Goal: Task Accomplishment & Management: Use online tool/utility

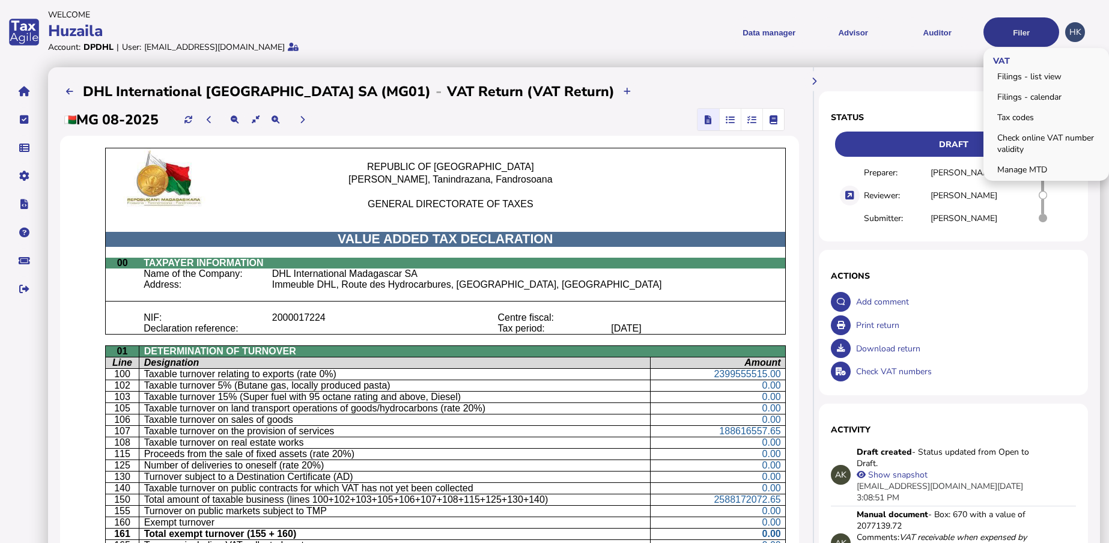
click at [1040, 30] on button "Filer" at bounding box center [1022, 31] width 76 height 29
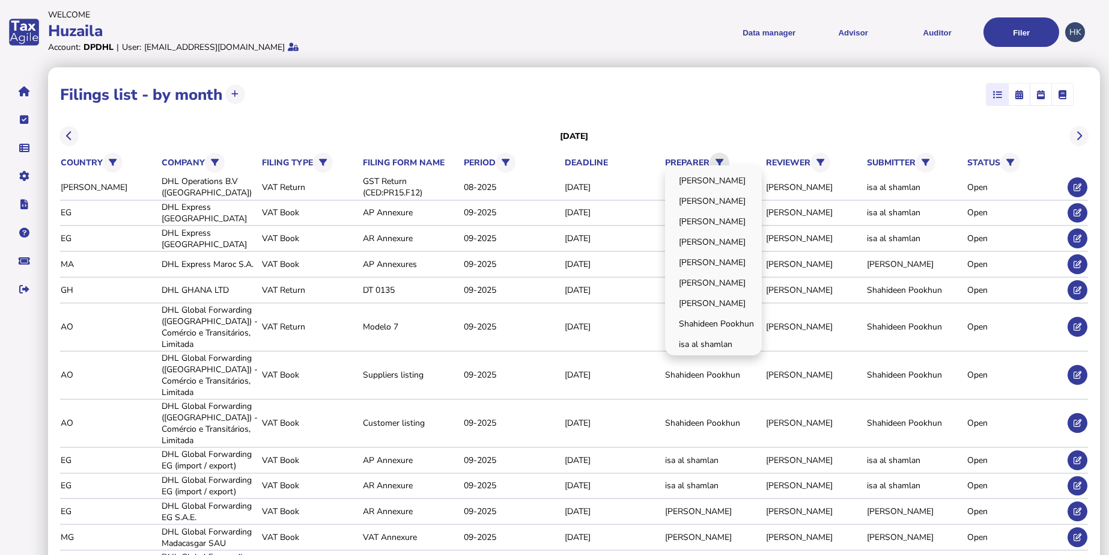
click at [722, 159] on icon at bounding box center [720, 163] width 8 height 8
click at [706, 264] on link "[PERSON_NAME]" at bounding box center [713, 262] width 93 height 19
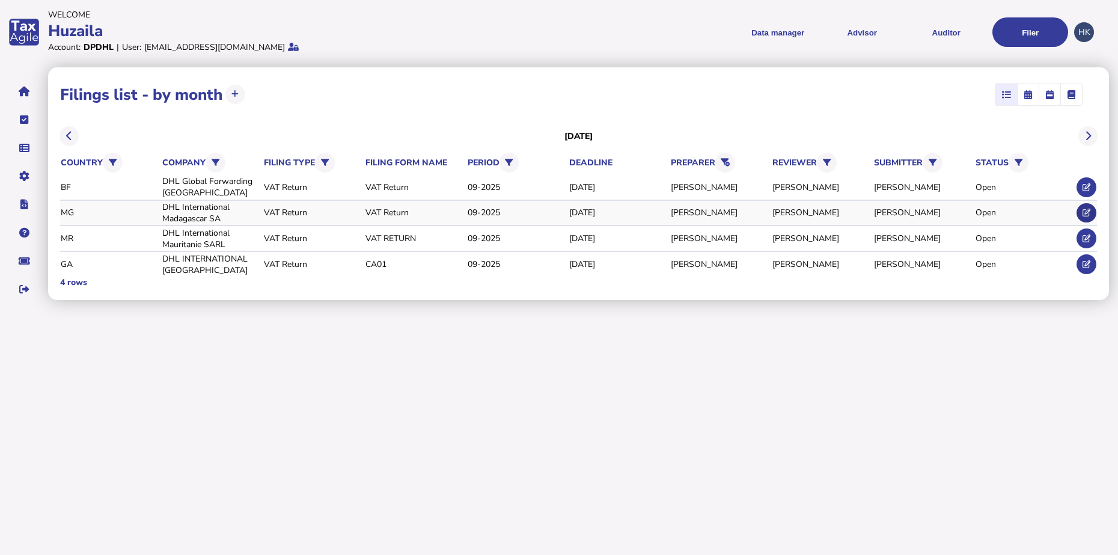
click at [1083, 207] on button at bounding box center [1086, 213] width 20 height 20
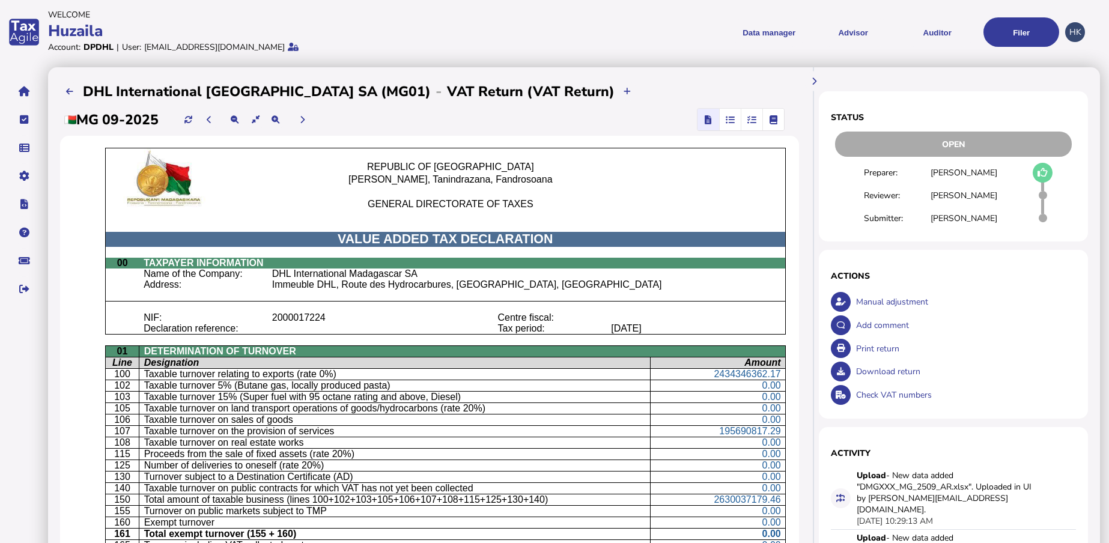
click at [727, 120] on icon "button" at bounding box center [730, 120] width 9 height 1
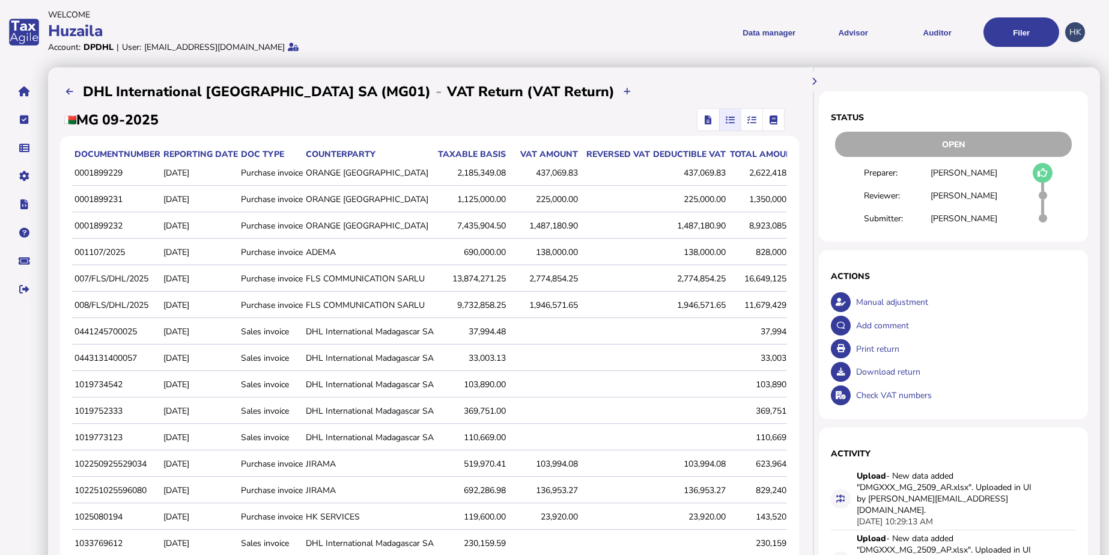
click at [748, 120] on icon "button" at bounding box center [752, 120] width 9 height 1
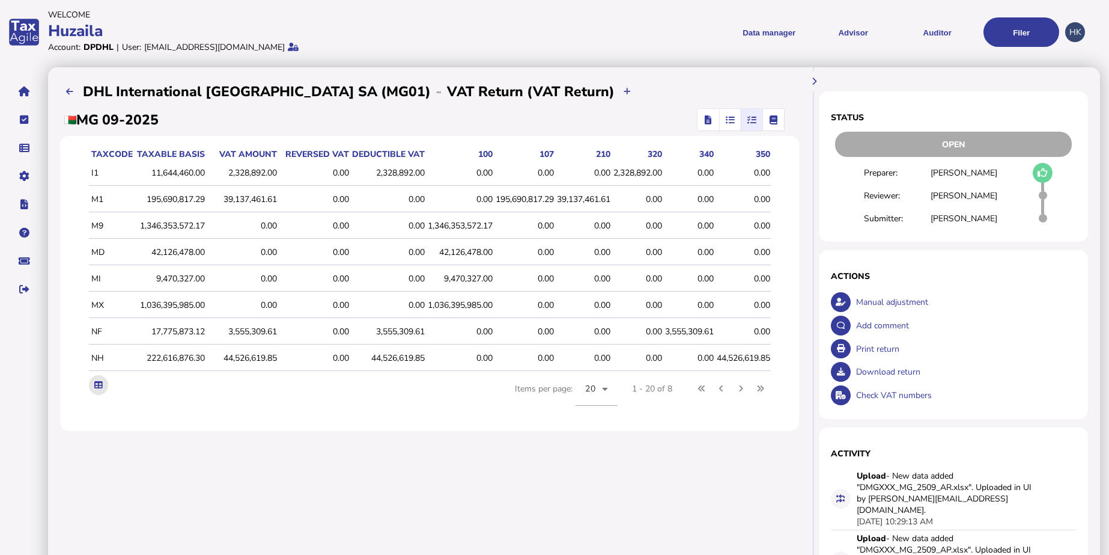
click at [94, 389] on icon at bounding box center [98, 385] width 8 height 8
click at [763, 124] on button "button" at bounding box center [773, 120] width 21 height 22
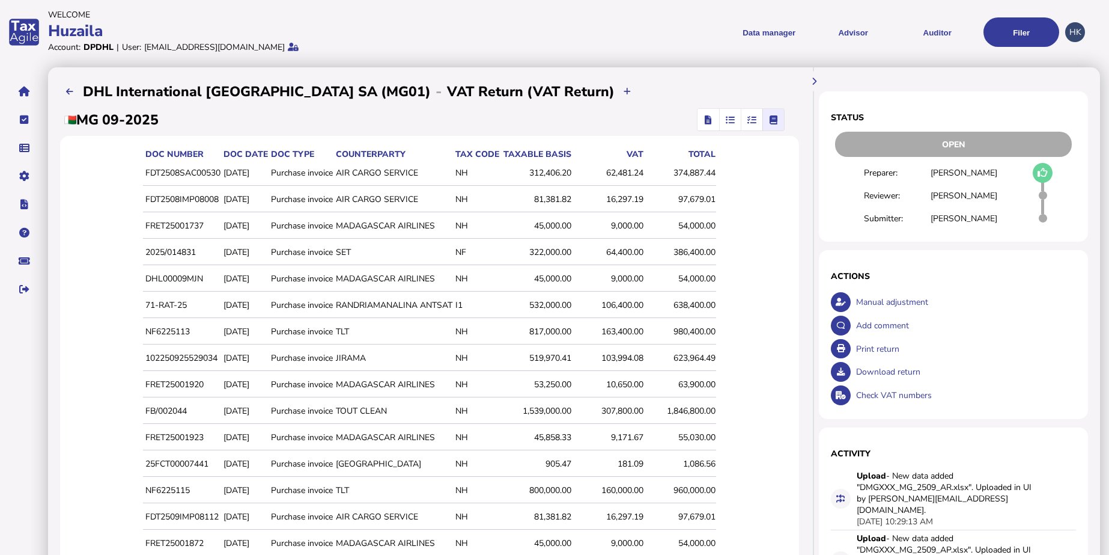
click at [721, 113] on span "button" at bounding box center [731, 120] width 20 height 22
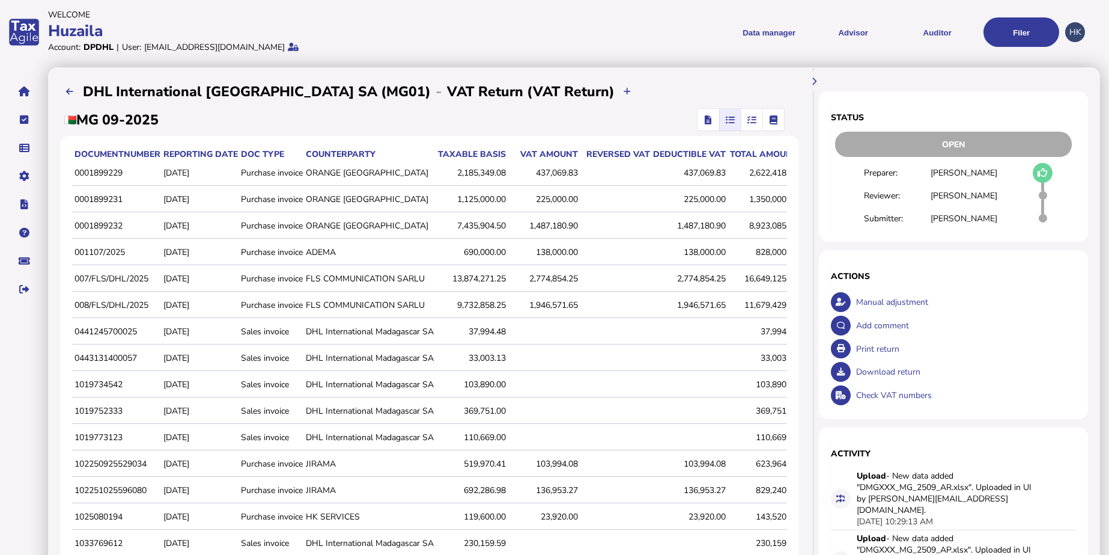
click at [770, 120] on icon "button" at bounding box center [774, 120] width 8 height 1
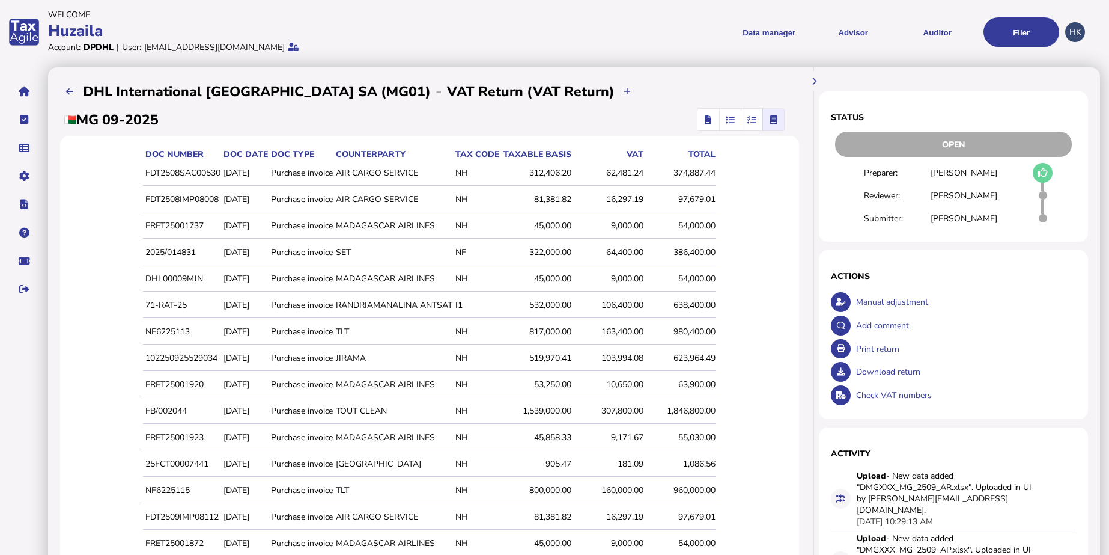
drag, startPoint x: 537, startPoint y: 186, endPoint x: 469, endPoint y: 195, distance: 68.6
click at [480, 195] on td "NH" at bounding box center [476, 199] width 47 height 25
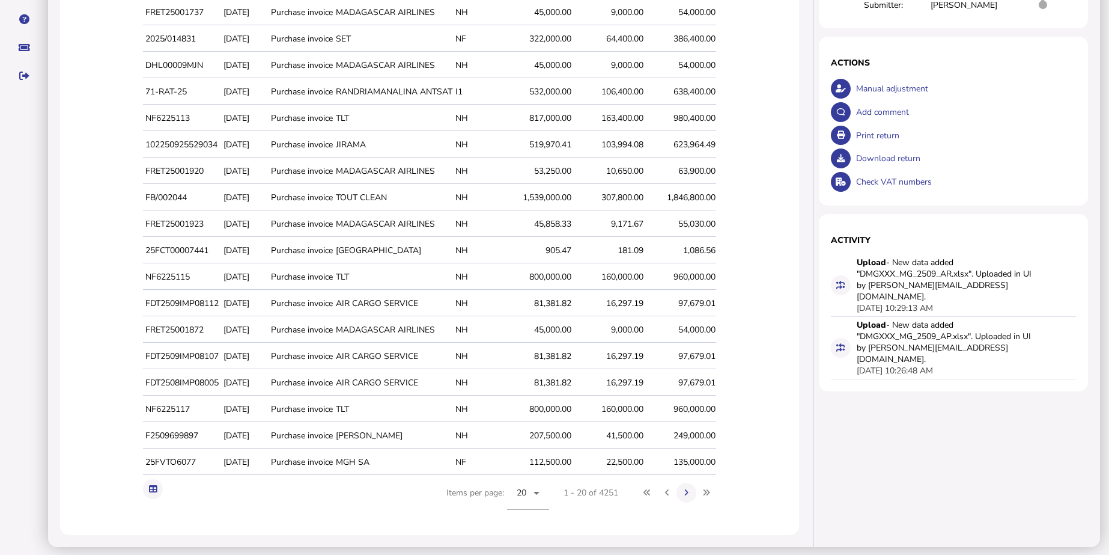
scroll to position [218, 0]
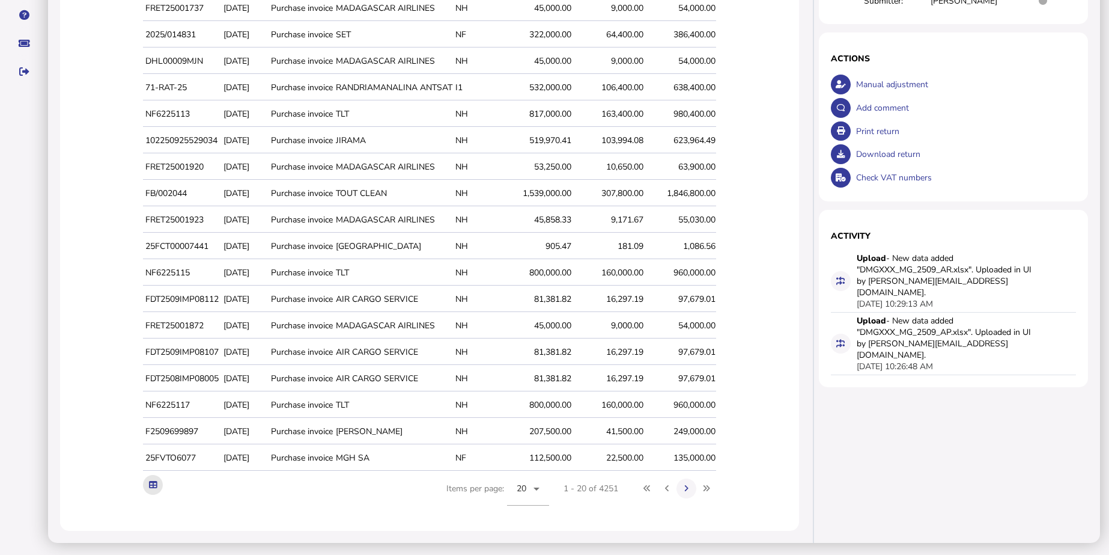
click at [149, 487] on icon at bounding box center [153, 485] width 8 height 8
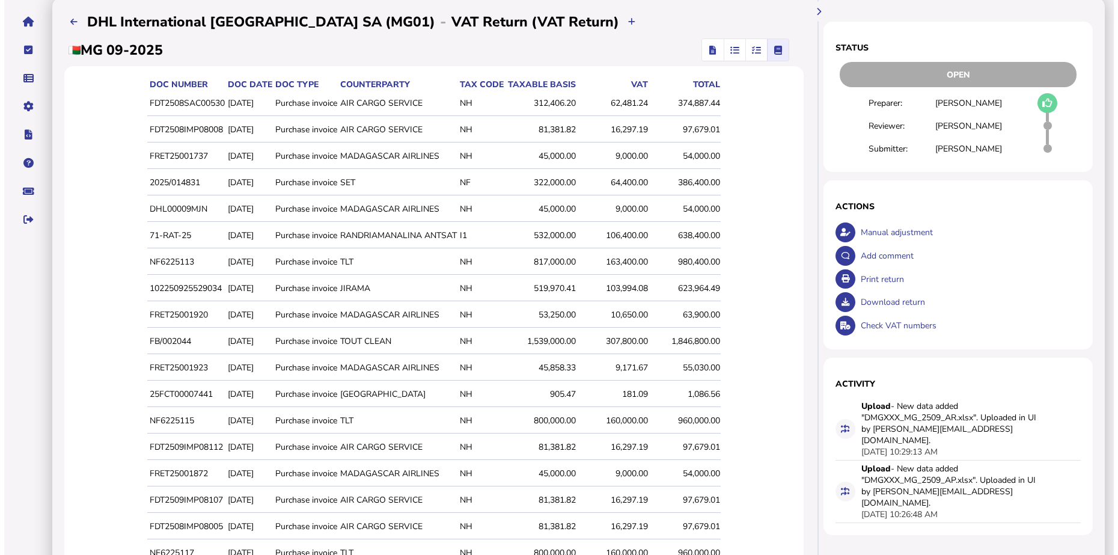
scroll to position [0, 0]
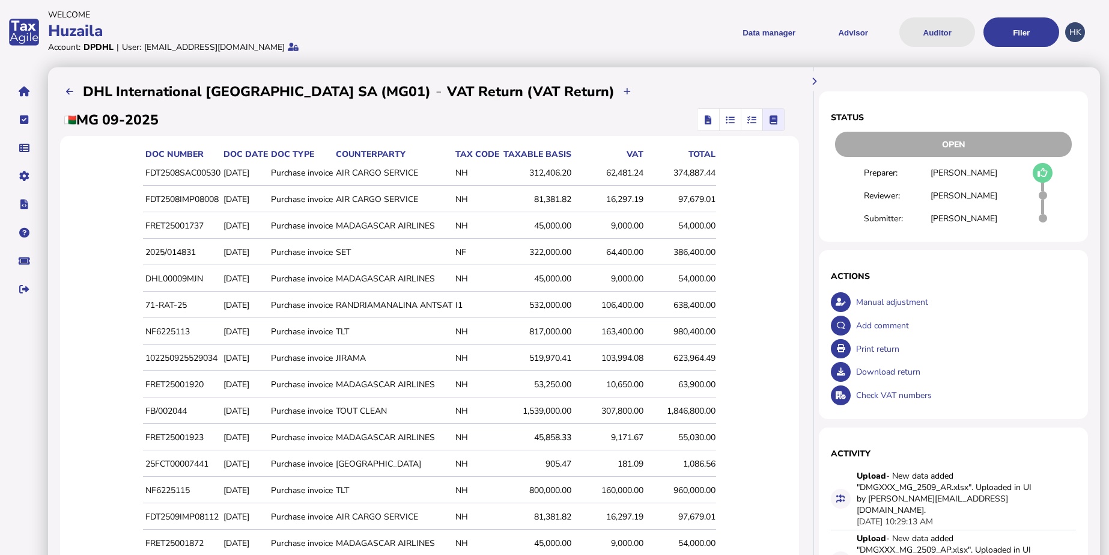
click at [939, 22] on button "Auditor" at bounding box center [938, 31] width 76 height 29
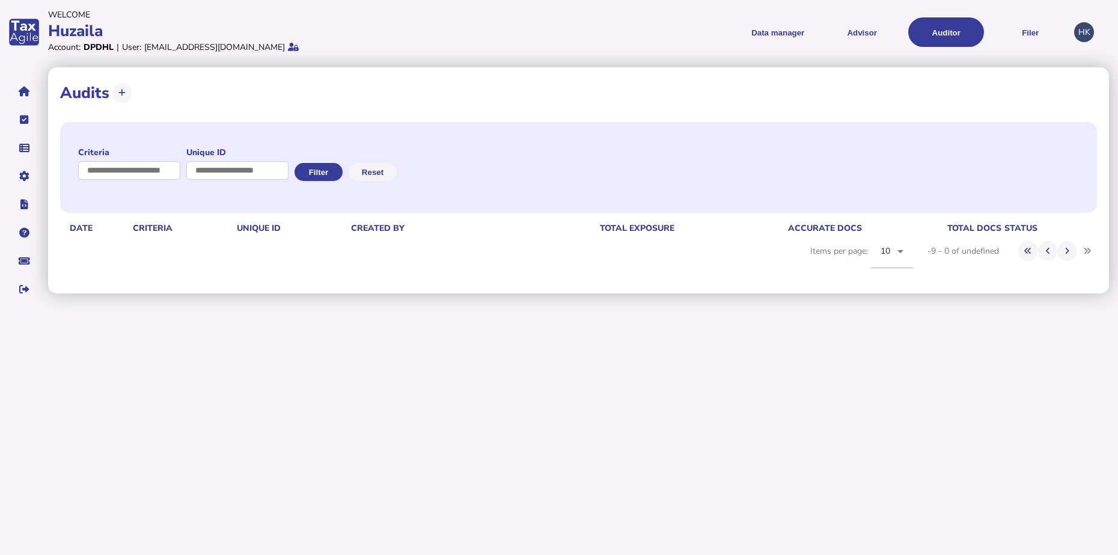
click at [908, 17] on button "Auditor" at bounding box center [946, 31] width 76 height 29
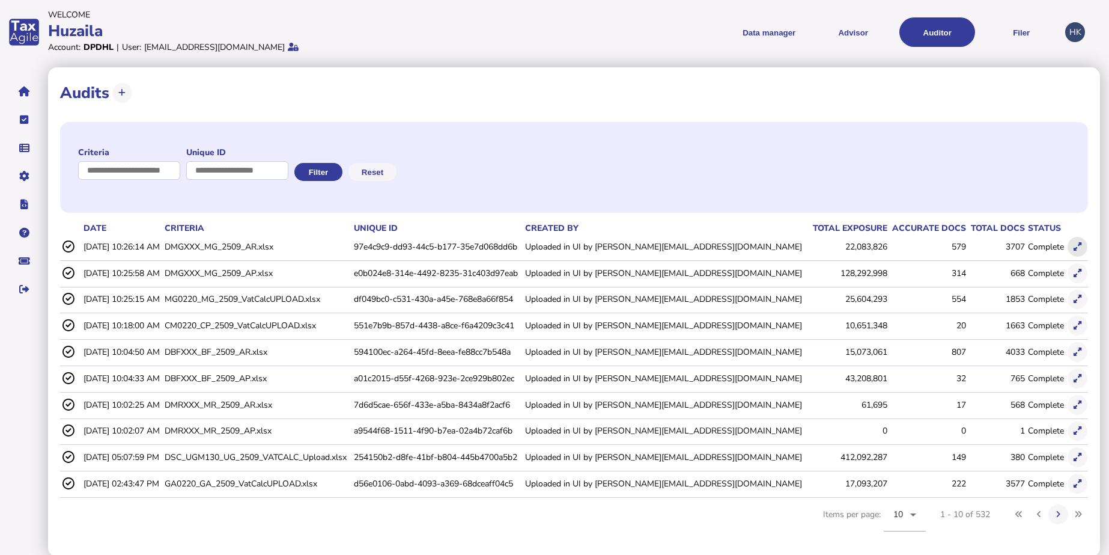
click at [1081, 246] on icon at bounding box center [1078, 247] width 8 height 8
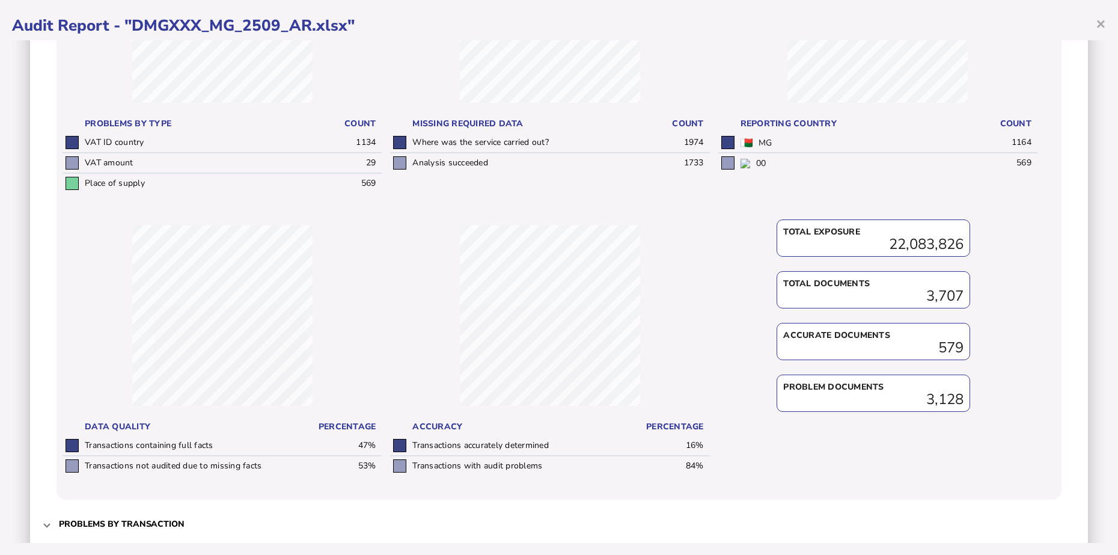
scroll to position [299, 0]
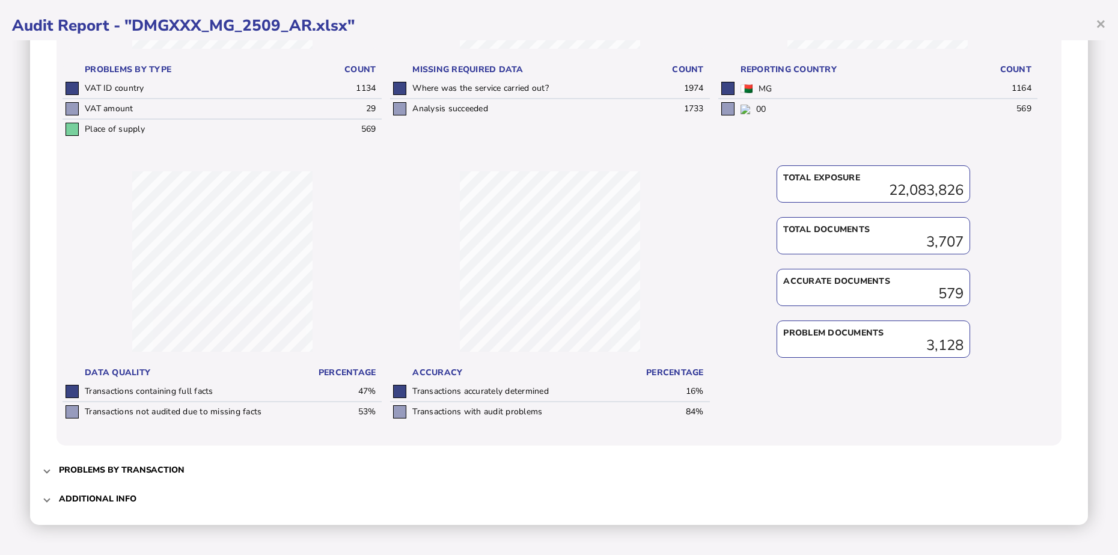
click at [103, 492] on span "Additional info" at bounding box center [560, 498] width 1002 height 28
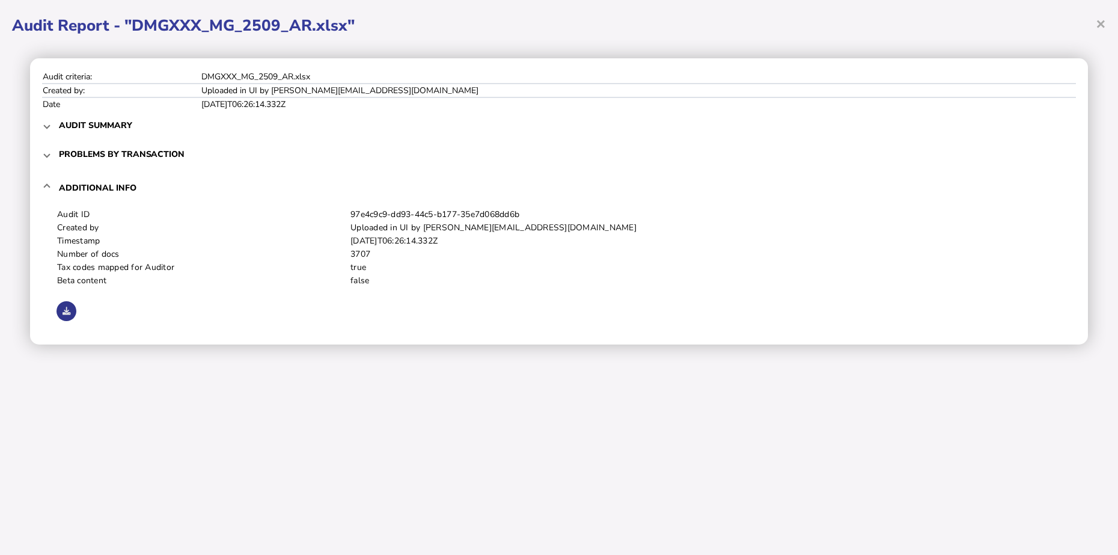
click at [63, 310] on icon at bounding box center [67, 311] width 8 height 8
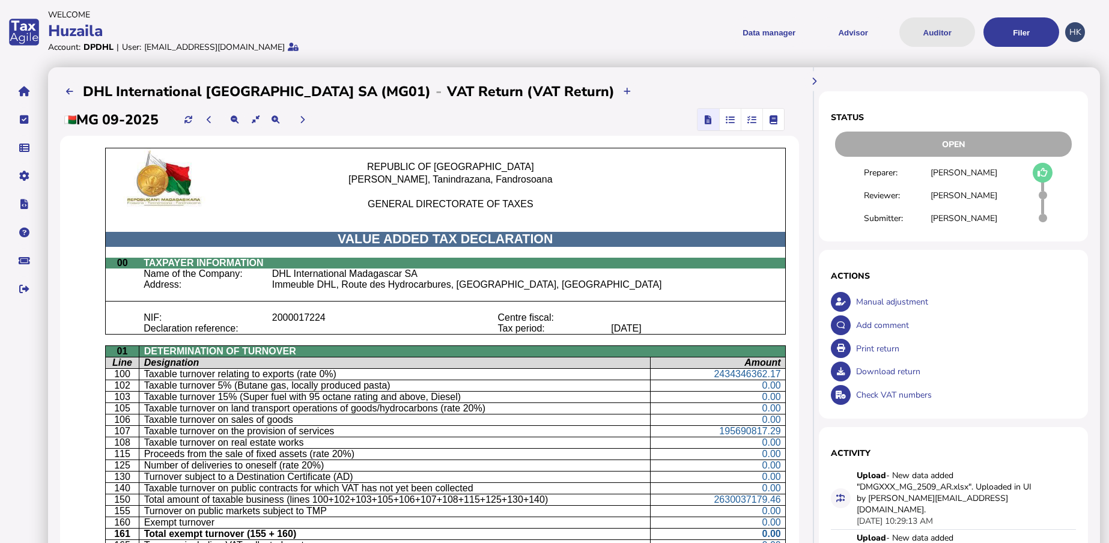
click at [971, 32] on button "Auditor" at bounding box center [938, 31] width 76 height 29
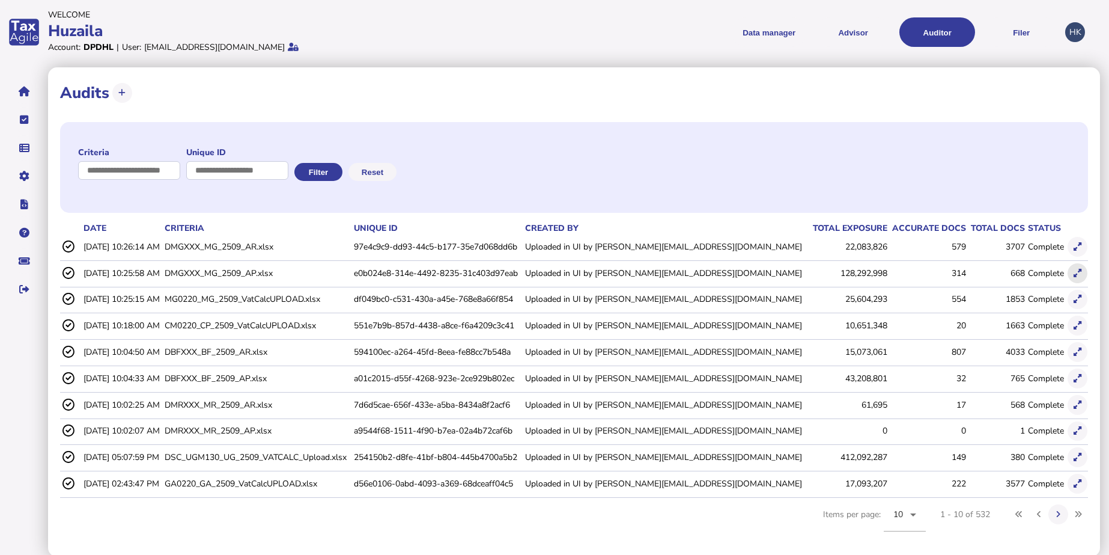
click at [1083, 275] on button at bounding box center [1078, 273] width 20 height 20
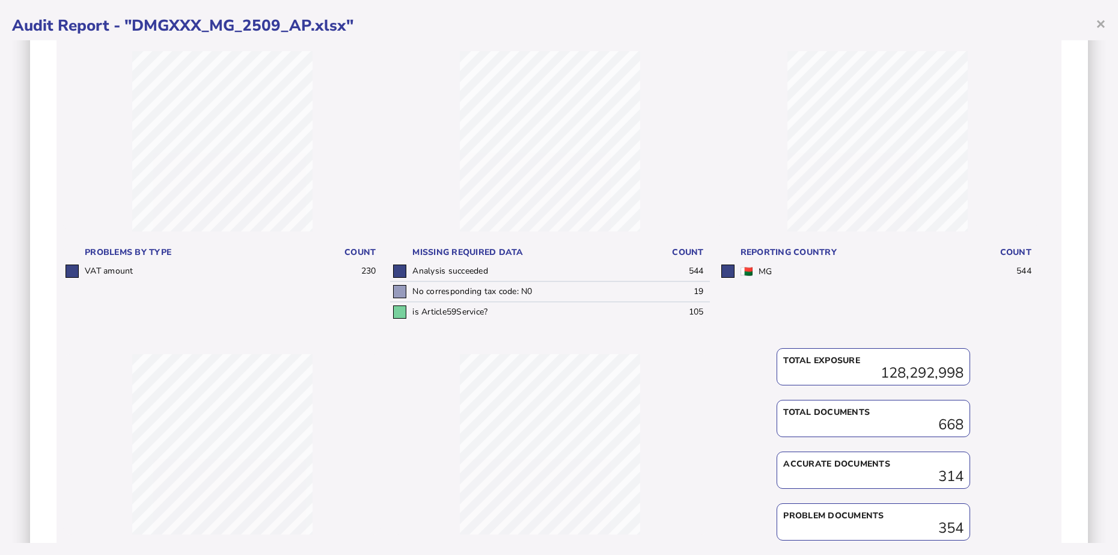
scroll to position [299, 0]
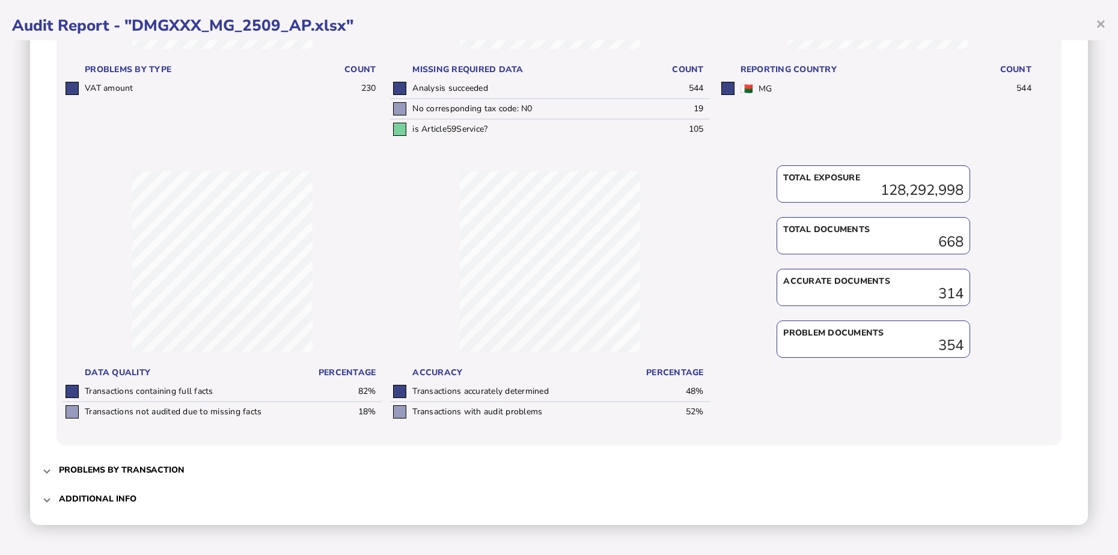
click at [183, 493] on span "Additional info" at bounding box center [560, 498] width 1002 height 28
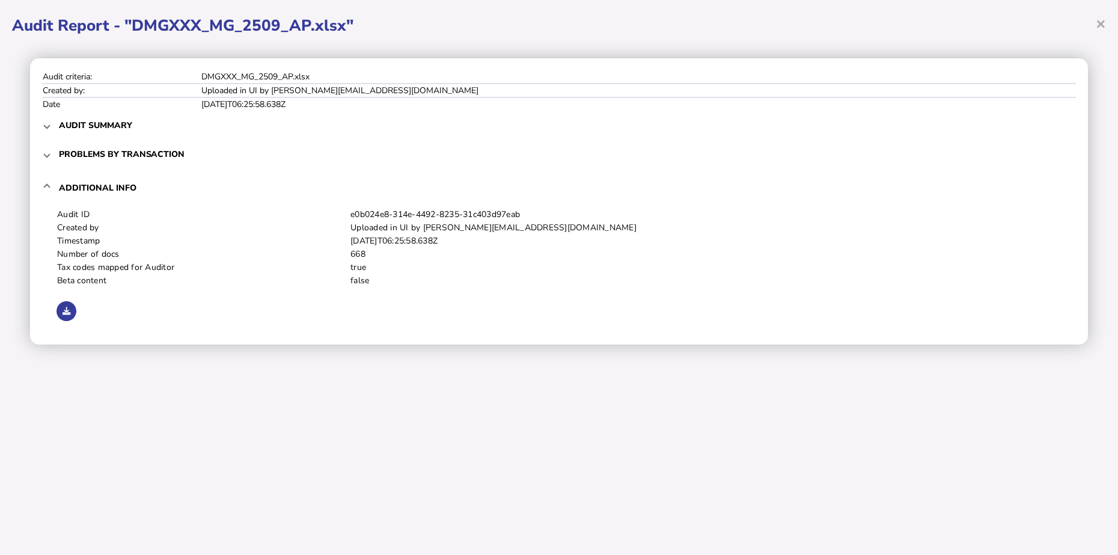
scroll to position [0, 0]
click at [64, 309] on icon at bounding box center [67, 311] width 8 height 8
